Goal: Obtain resource: Download file/media

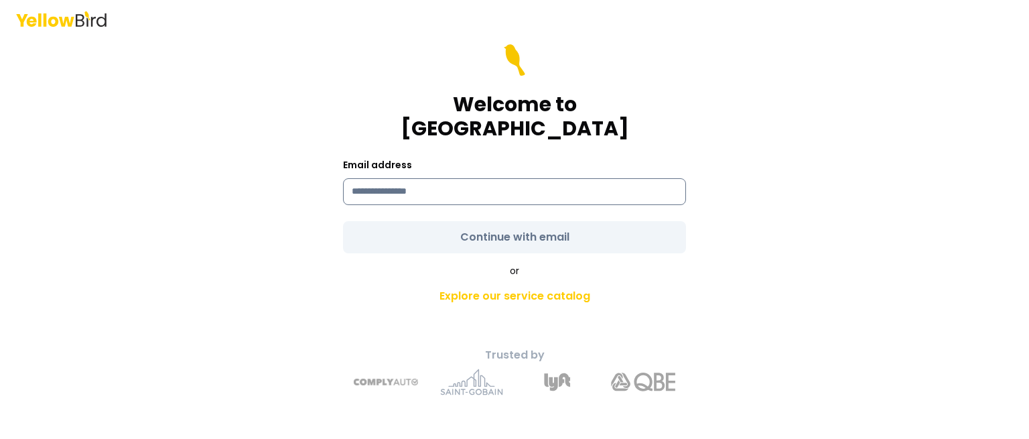
click at [592, 181] on input at bounding box center [514, 191] width 343 height 27
type input "**********"
click at [537, 230] on form "**********" at bounding box center [514, 148] width 343 height 209
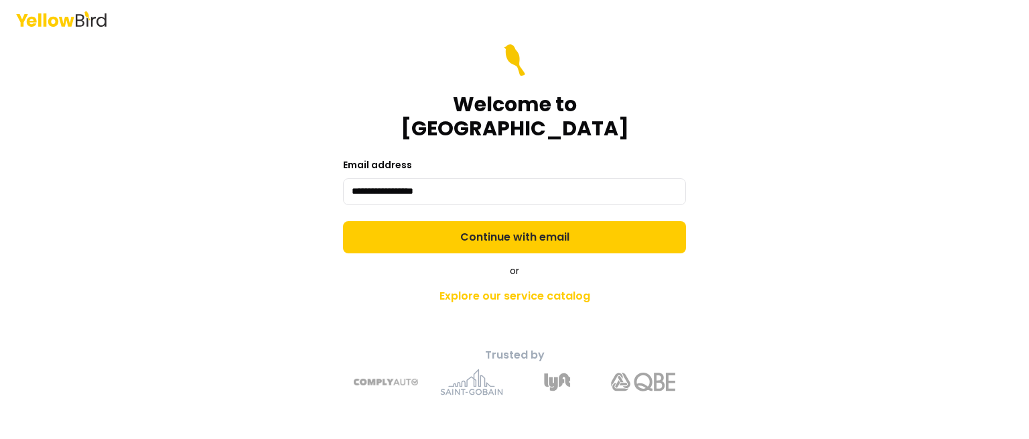
click at [537, 230] on button "Continue with email" at bounding box center [514, 237] width 343 height 32
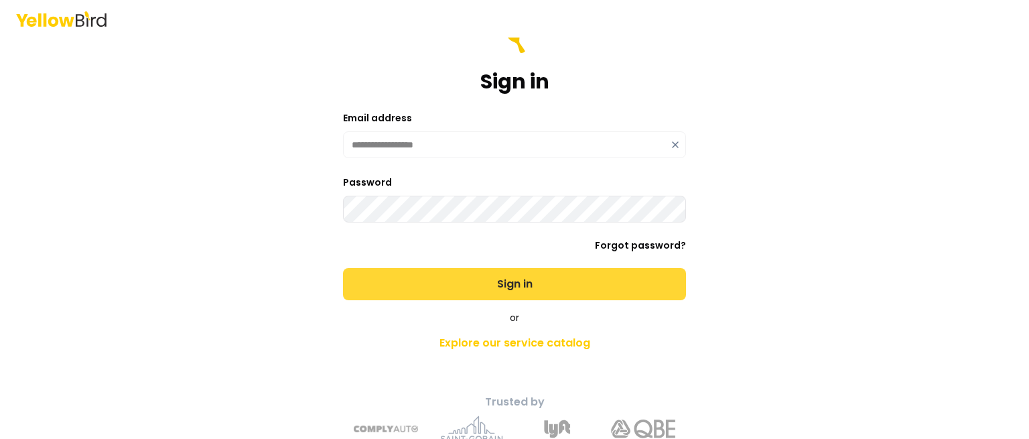
click at [532, 285] on button "Sign in" at bounding box center [514, 284] width 343 height 32
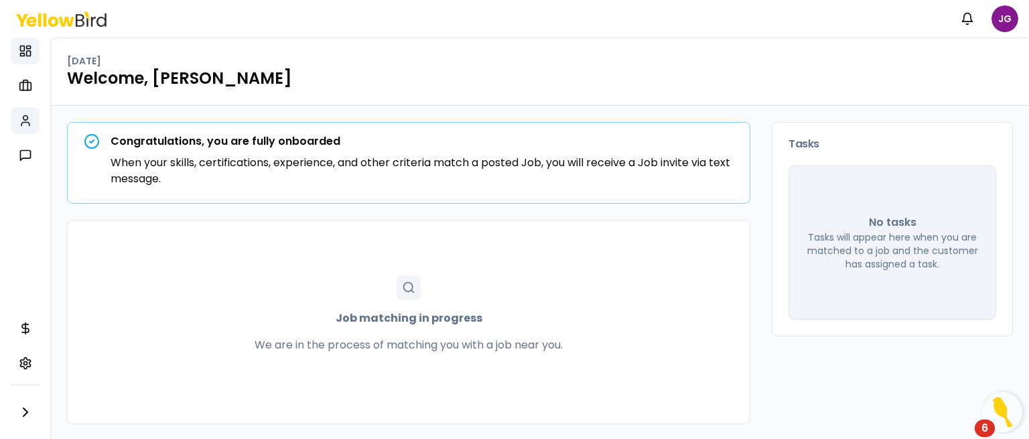
click at [34, 121] on link "My profile" at bounding box center [25, 120] width 29 height 27
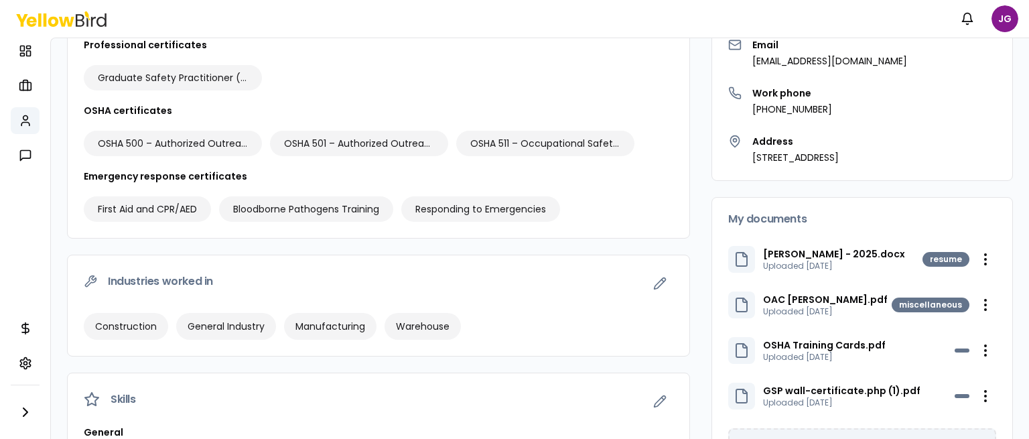
scroll to position [178, 0]
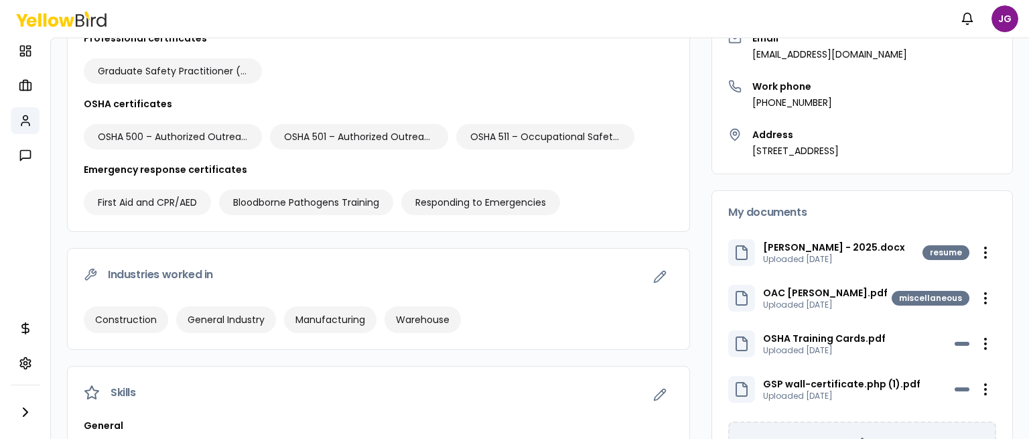
click at [200, 201] on div "First Aid and CPR/AED" at bounding box center [147, 202] width 127 height 25
drag, startPoint x: 155, startPoint y: 197, endPoint x: 283, endPoint y: 160, distance: 133.1
click at [283, 160] on div "Professional certificates Graduate Safety Practitioner (GSP) OSHA certificates …" at bounding box center [378, 131] width 621 height 200
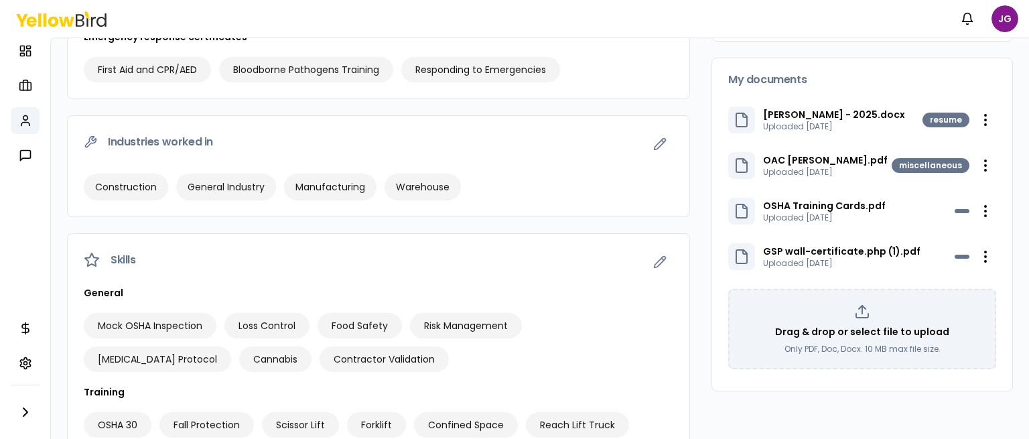
scroll to position [303, 0]
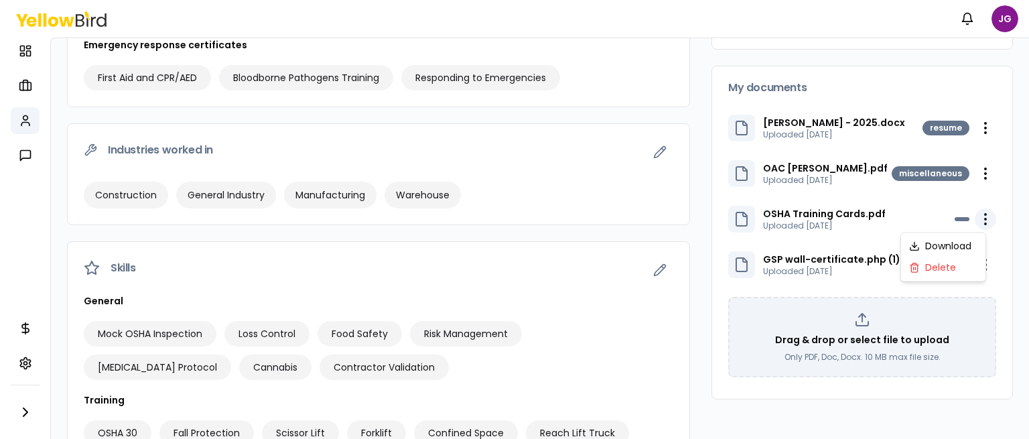
click at [969, 216] on html "Notifications JG Dashboard My jobs My profile Messages Refer & earn Settings JG…" at bounding box center [514, 219] width 1029 height 439
click at [846, 226] on html "Notifications JG Dashboard My jobs My profile Messages Refer & earn Settings JG…" at bounding box center [514, 219] width 1029 height 439
click at [913, 226] on div "OSHA Training Cards.pdf Uploaded [DATE] Open menu" at bounding box center [862, 219] width 268 height 27
click at [971, 218] on html "Notifications JG Dashboard My jobs My profile Messages Refer & earn Settings JG…" at bounding box center [514, 219] width 1029 height 439
click at [970, 242] on div "Download" at bounding box center [942, 245] width 79 height 21
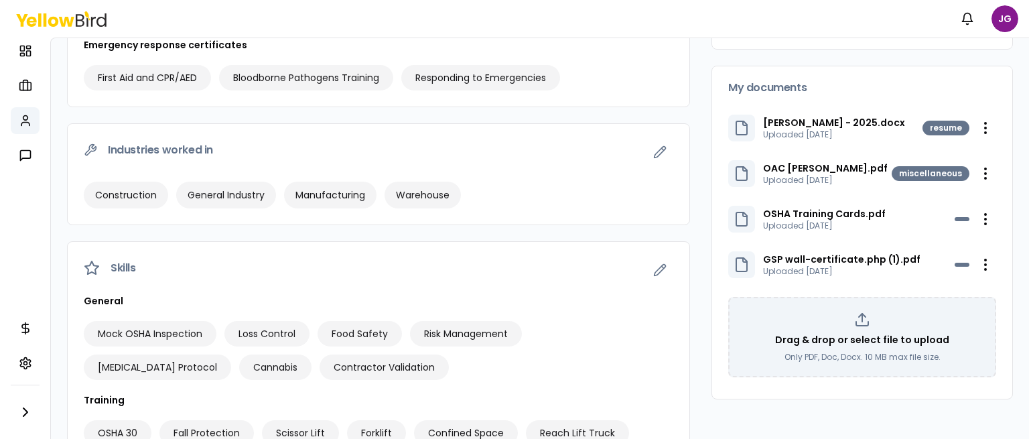
click at [954, 213] on div "Open menu" at bounding box center [975, 218] width 42 height 21
click at [982, 216] on html "Notifications JG Dashboard My jobs My profile Messages Refer & earn Settings JG…" at bounding box center [514, 219] width 1029 height 439
click at [940, 241] on div "Download" at bounding box center [942, 245] width 79 height 21
click at [733, 218] on icon at bounding box center [741, 219] width 16 height 16
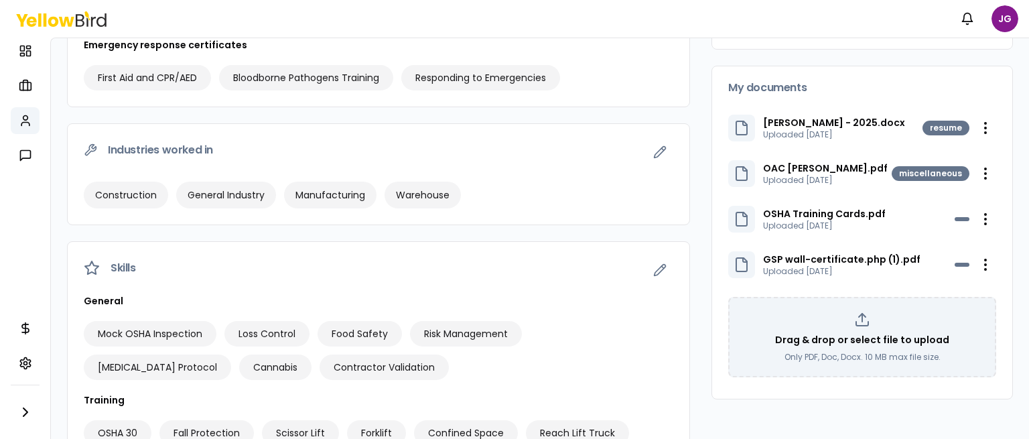
click at [788, 209] on p "OSHA Training Cards.pdf" at bounding box center [824, 213] width 123 height 13
click at [838, 270] on p "Uploaded [DATE]" at bounding box center [841, 271] width 157 height 11
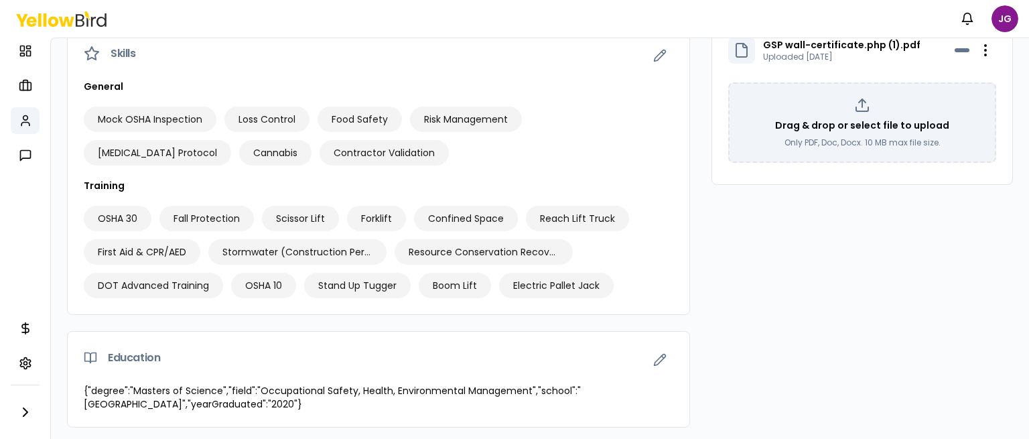
scroll to position [518, 0]
click at [1015, 47] on div "Certifications and credentials Professional certificates Graduate Safety Practi…" at bounding box center [540, 30] width 978 height 825
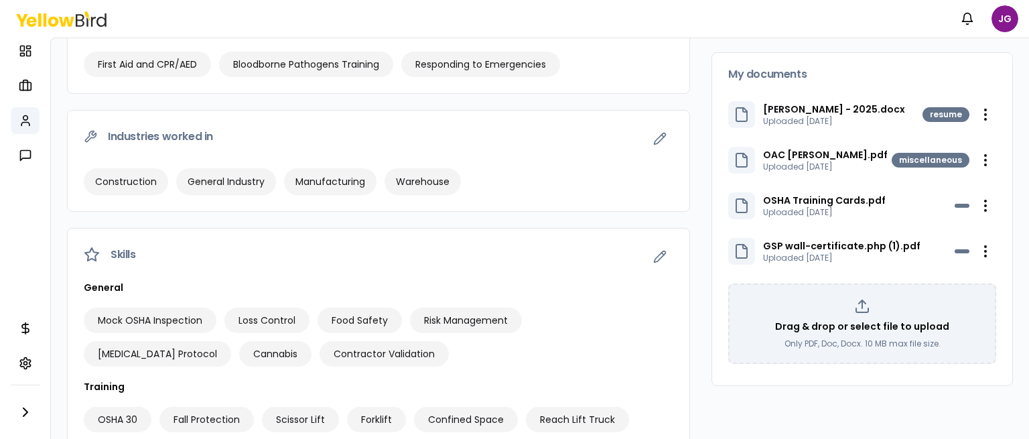
scroll to position [303, 0]
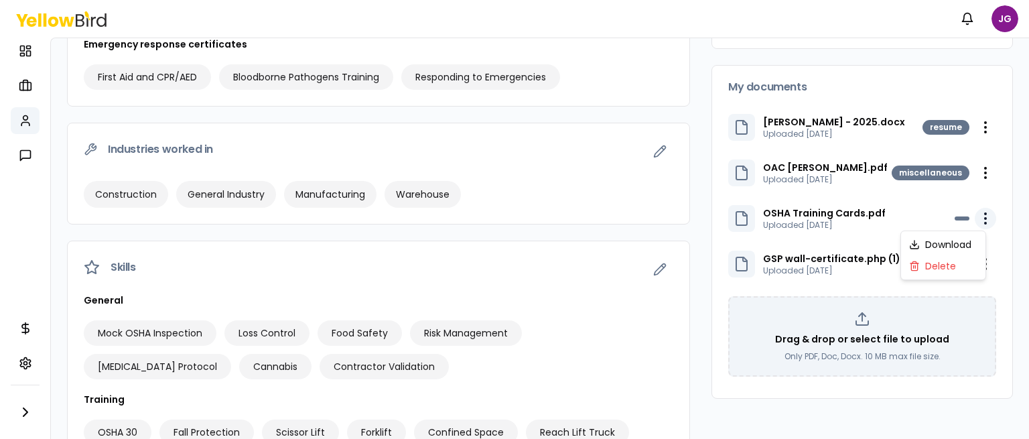
click at [965, 214] on html "Notifications JG Dashboard My jobs My profile Messages Refer & earn Settings JG…" at bounding box center [514, 219] width 1029 height 439
click at [950, 218] on html "Notifications JG Dashboard My jobs My profile Messages Refer & earn Settings JG…" at bounding box center [514, 219] width 1029 height 439
click at [954, 218] on div at bounding box center [961, 218] width 15 height 4
drag, startPoint x: 735, startPoint y: 214, endPoint x: 899, endPoint y: 163, distance: 171.6
click at [899, 163] on div "[PERSON_NAME] - 2025.docx Uploaded [DATE] resume Open menu OAC [PERSON_NAME].pd…" at bounding box center [862, 244] width 268 height 273
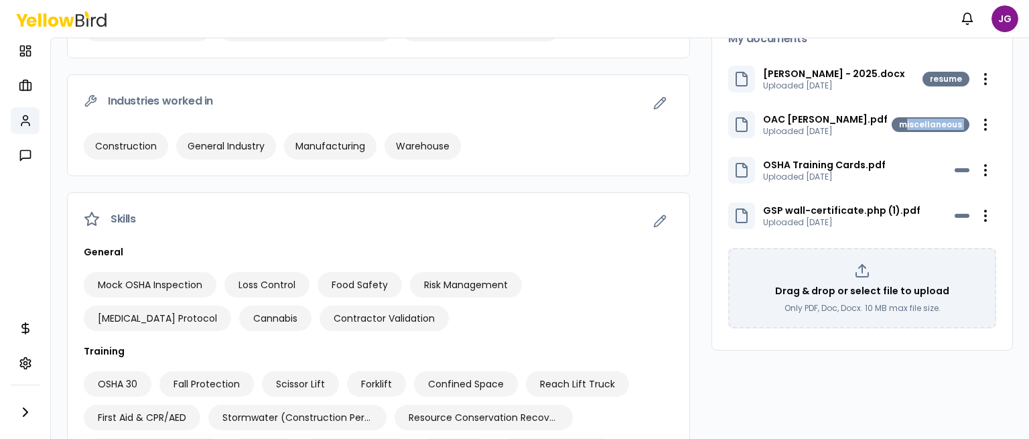
scroll to position [357, 0]
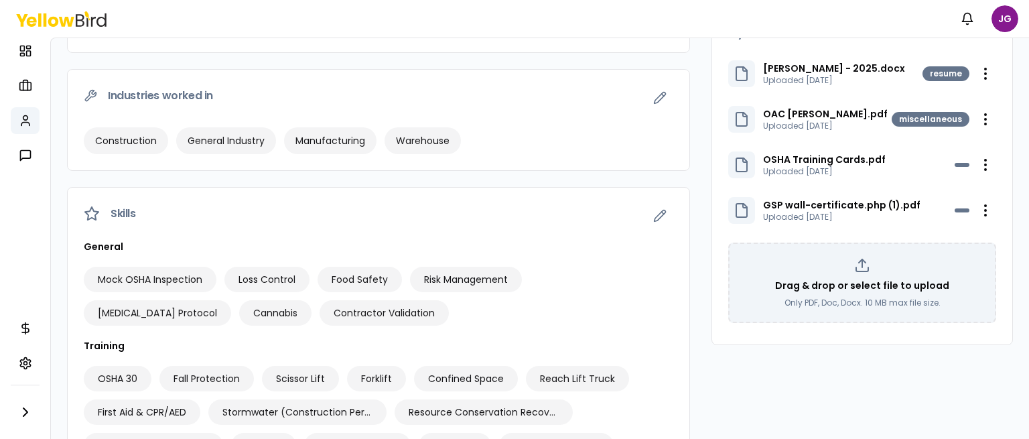
click at [733, 206] on icon at bounding box center [741, 210] width 16 height 16
drag, startPoint x: 421, startPoint y: 159, endPoint x: 508, endPoint y: 189, distance: 91.9
click at [508, 189] on div "Certifications and credentials Professional certificates Graduate Safety Practi…" at bounding box center [378, 190] width 623 height 793
click at [745, 167] on div "OSHA Training Cards.pdf Uploaded [DATE]" at bounding box center [806, 164] width 157 height 27
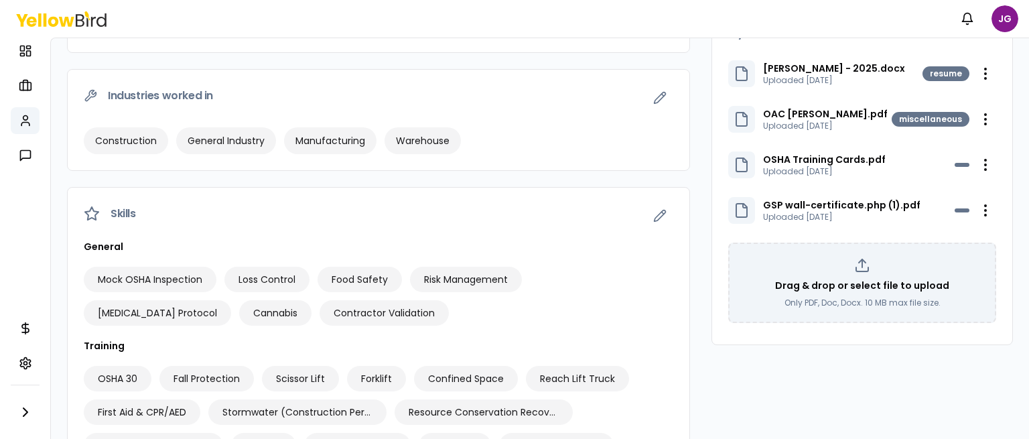
click at [745, 167] on div "OSHA Training Cards.pdf Uploaded [DATE]" at bounding box center [806, 164] width 157 height 27
click at [806, 161] on p "OSHA Training Cards.pdf" at bounding box center [824, 159] width 123 height 13
click at [733, 165] on icon at bounding box center [741, 165] width 16 height 16
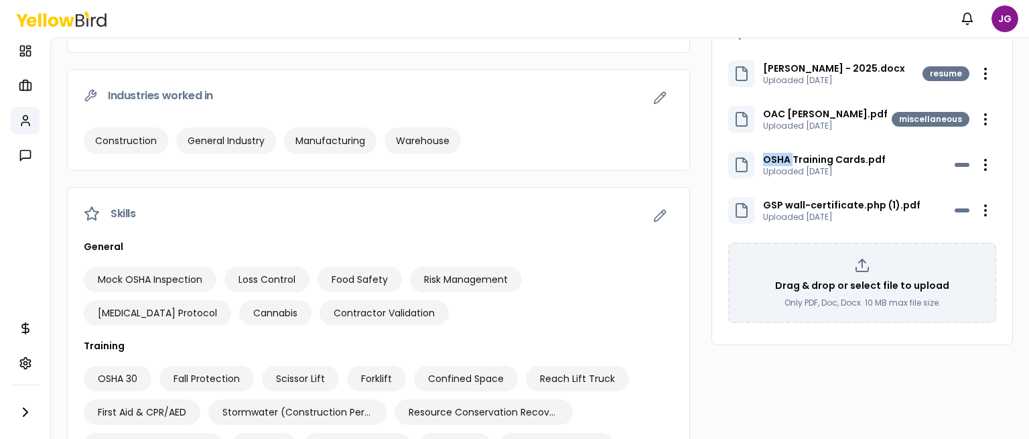
click at [733, 165] on icon at bounding box center [741, 165] width 16 height 16
click at [975, 165] on html "Notifications JG Dashboard My jobs My profile Messages Refer & earn Settings JG…" at bounding box center [514, 219] width 1029 height 439
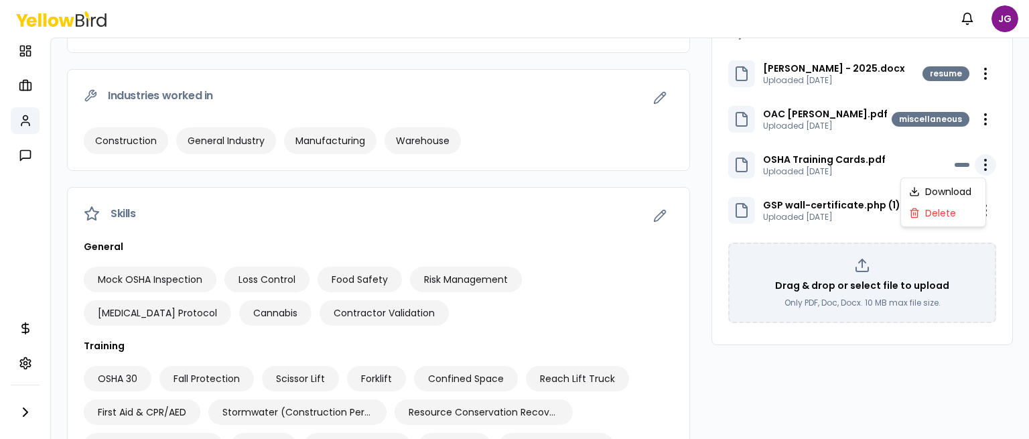
click at [975, 165] on html "Notifications JG Dashboard My jobs My profile Messages Refer & earn Settings JG…" at bounding box center [514, 219] width 1029 height 439
click at [930, 188] on div "Download" at bounding box center [942, 191] width 79 height 21
